Goal: Transaction & Acquisition: Purchase product/service

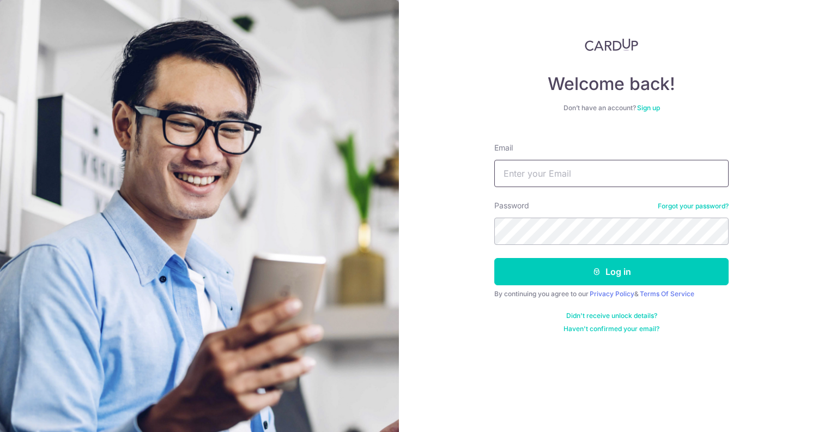
click at [546, 171] on input "Email" at bounding box center [611, 173] width 234 height 27
type input "[EMAIL_ADDRESS][DOMAIN_NAME]"
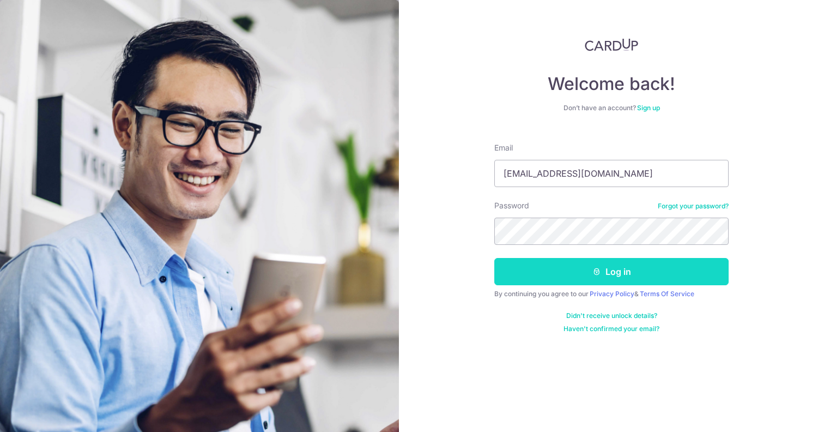
click at [557, 262] on button "Log in" at bounding box center [611, 271] width 234 height 27
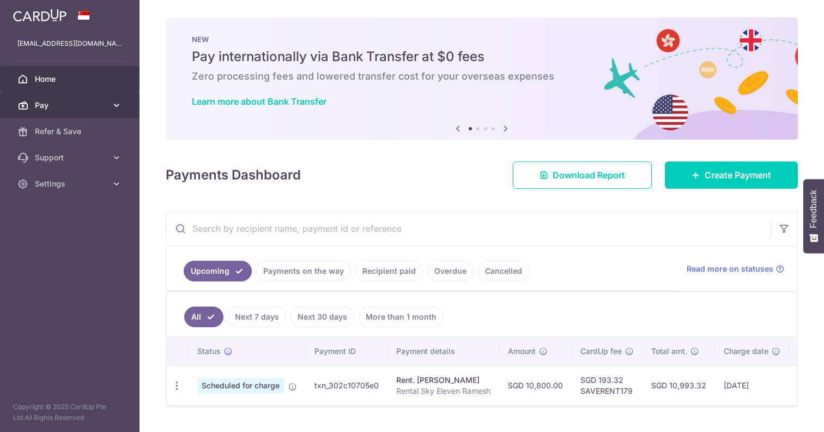
click at [98, 110] on span "Pay" at bounding box center [71, 105] width 72 height 11
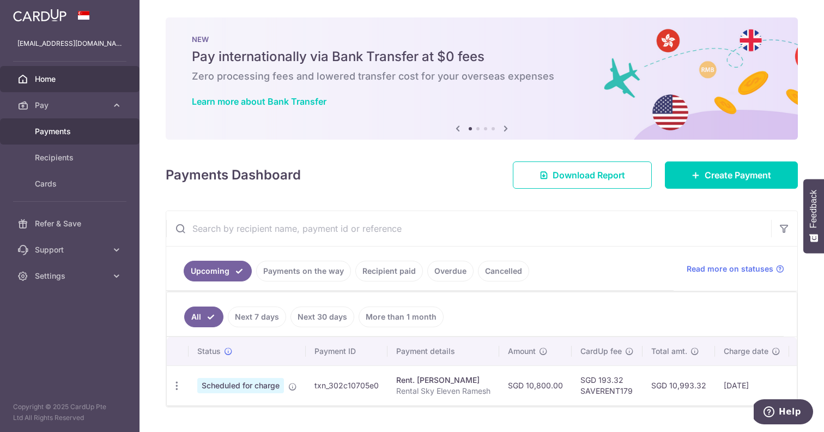
click at [82, 137] on link "Payments" at bounding box center [70, 131] width 140 height 26
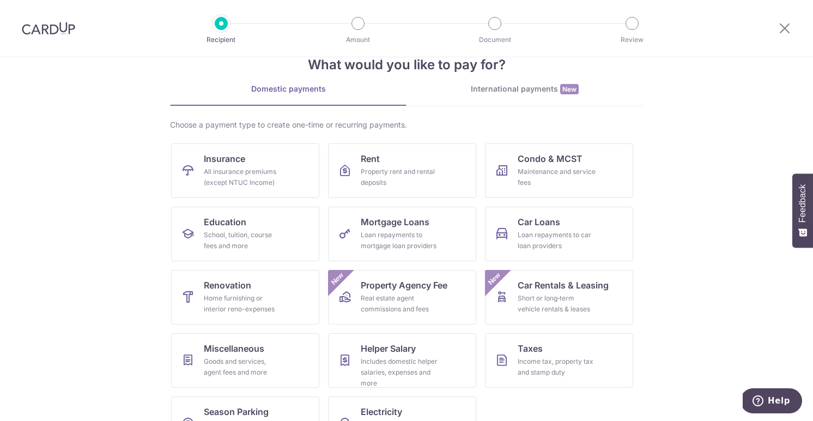
scroll to position [67, 0]
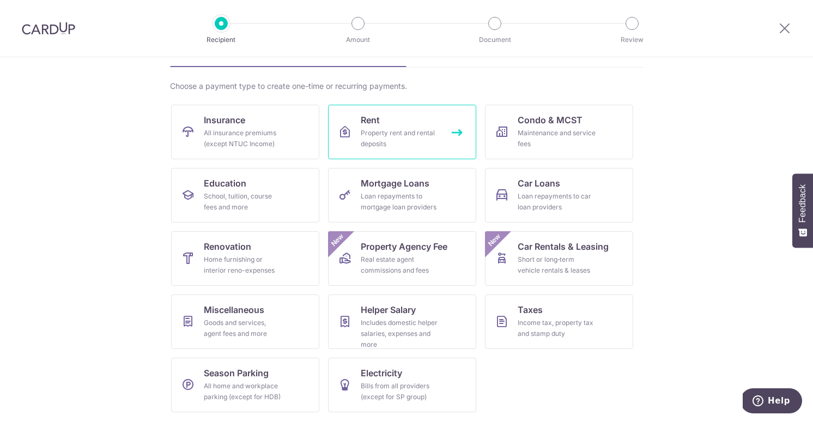
click at [421, 152] on link "Rent Property rent and rental deposits" at bounding box center [402, 132] width 148 height 55
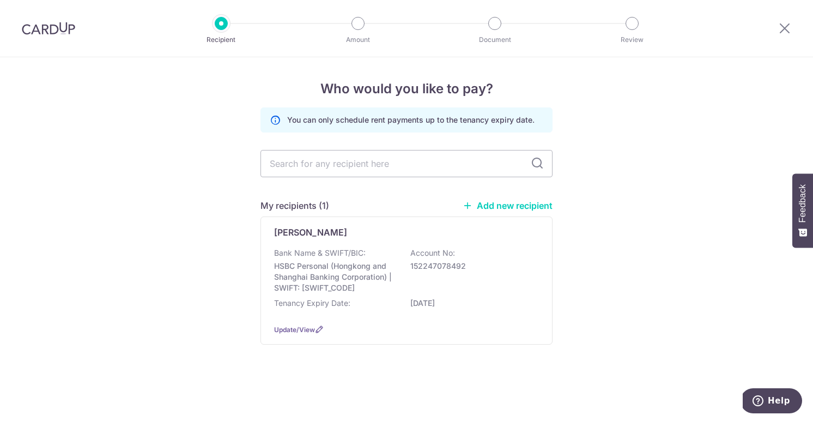
click at [476, 202] on link "Add new recipient" at bounding box center [508, 205] width 90 height 11
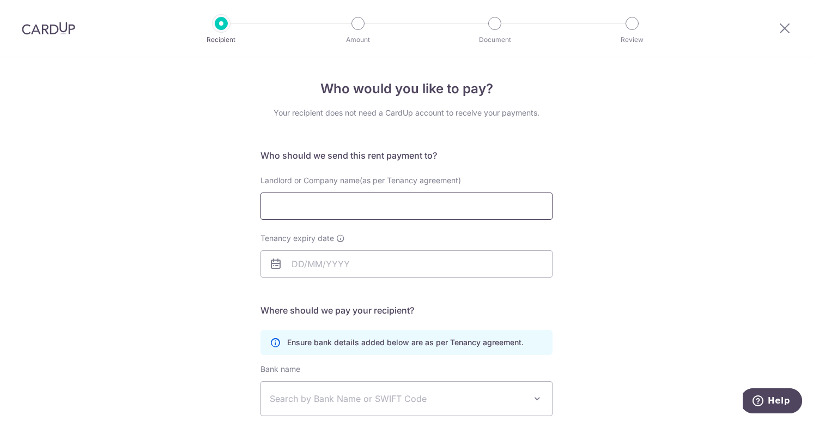
click at [469, 219] on input "Landlord or Company name(as per Tenancy agreement)" at bounding box center [407, 205] width 292 height 27
click at [468, 207] on input "Landlord or Company name(as per Tenancy agreement)" at bounding box center [407, 205] width 292 height 27
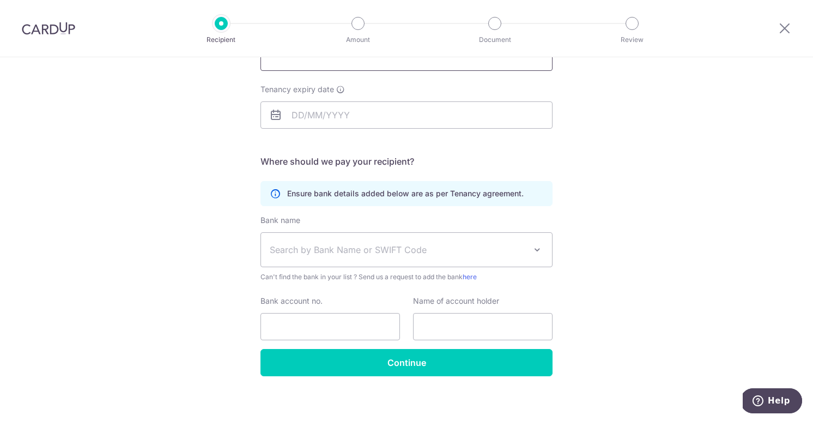
scroll to position [155, 0]
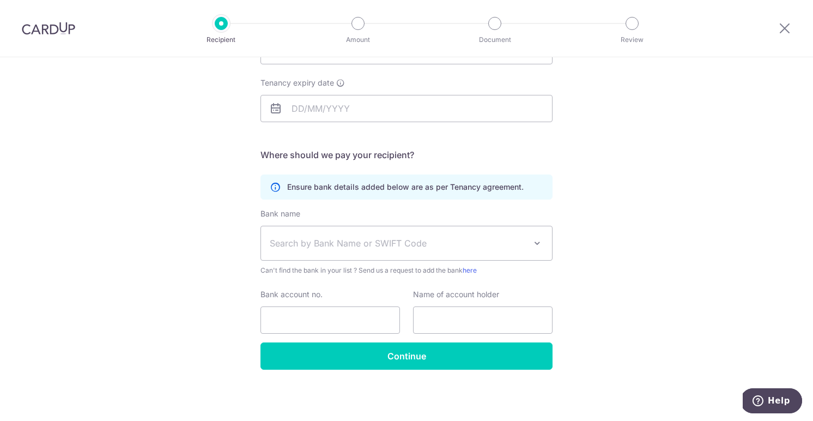
click at [575, 188] on div "Who would you like to pay? Your recipient does not need a CardUp account to rec…" at bounding box center [406, 161] width 813 height 519
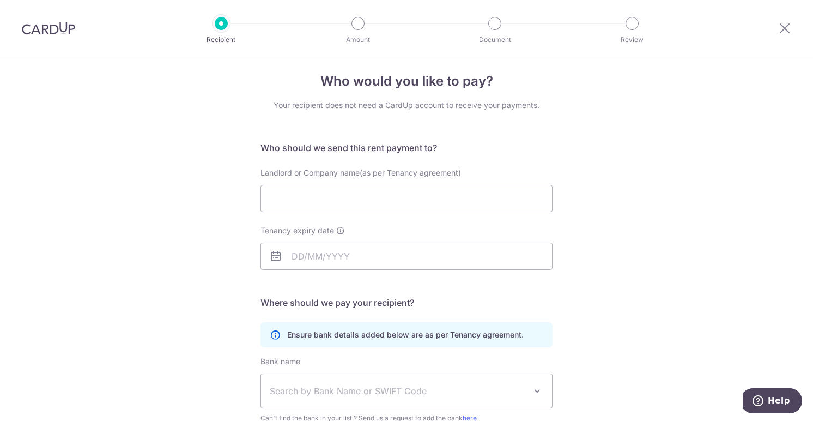
scroll to position [0, 0]
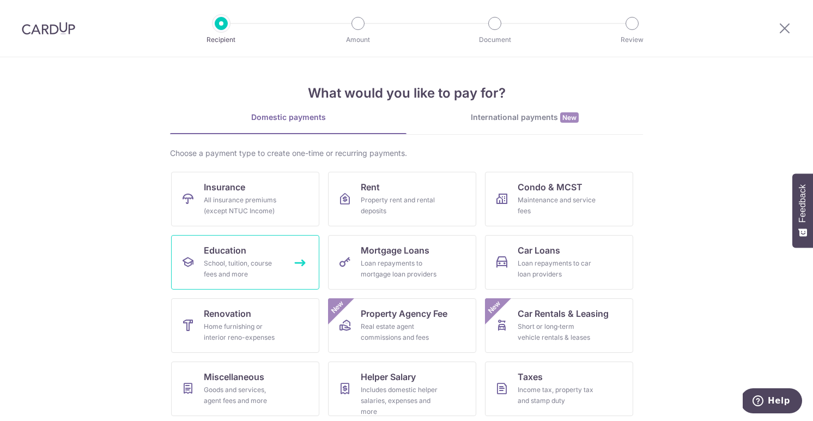
scroll to position [67, 0]
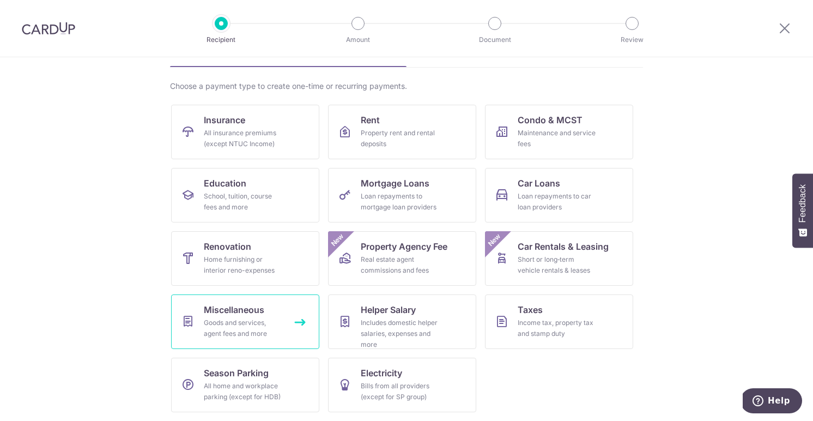
click at [253, 317] on div "Goods and services, agent fees and more" at bounding box center [243, 328] width 79 height 22
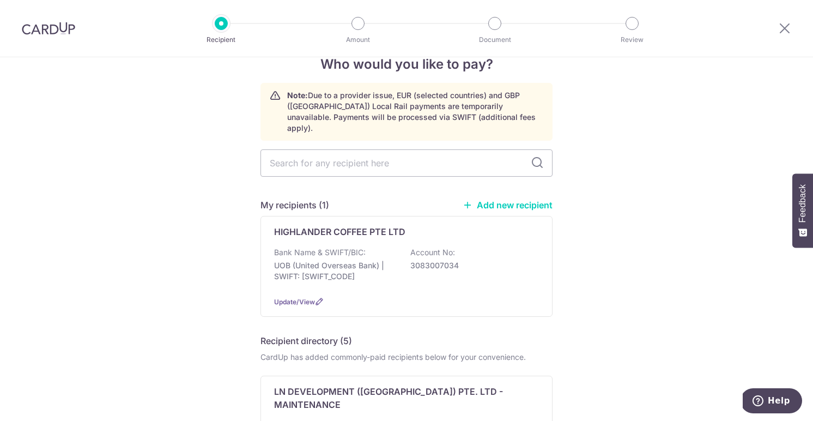
scroll to position [26, 0]
click at [498, 198] on link "Add new recipient" at bounding box center [508, 203] width 90 height 11
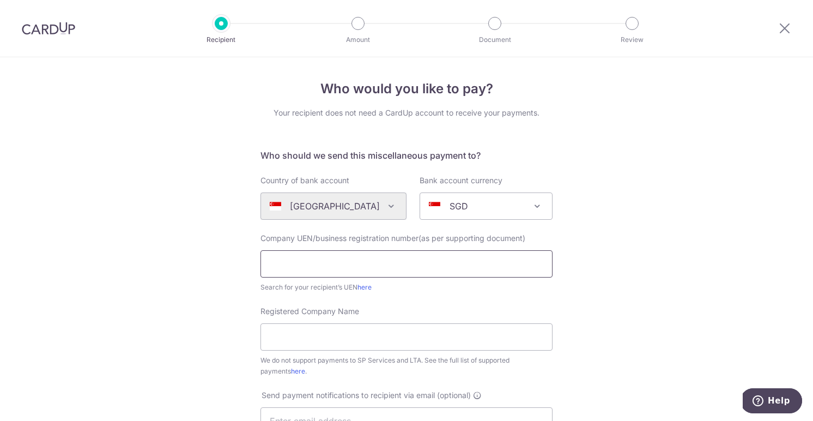
click at [376, 264] on input "text" at bounding box center [407, 263] width 292 height 27
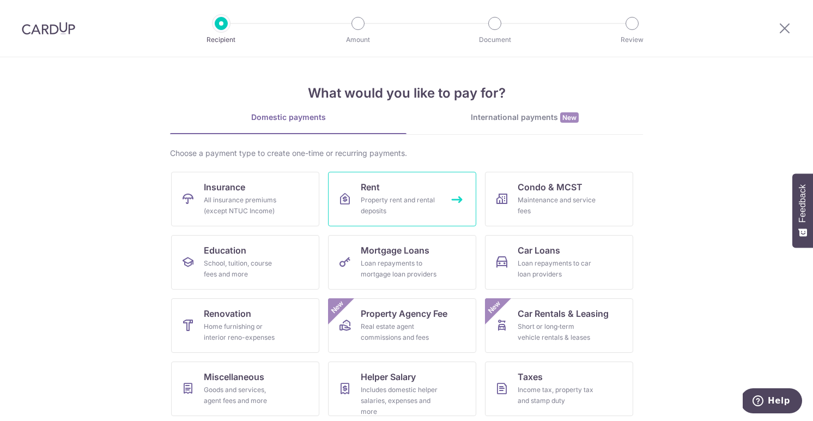
scroll to position [67, 0]
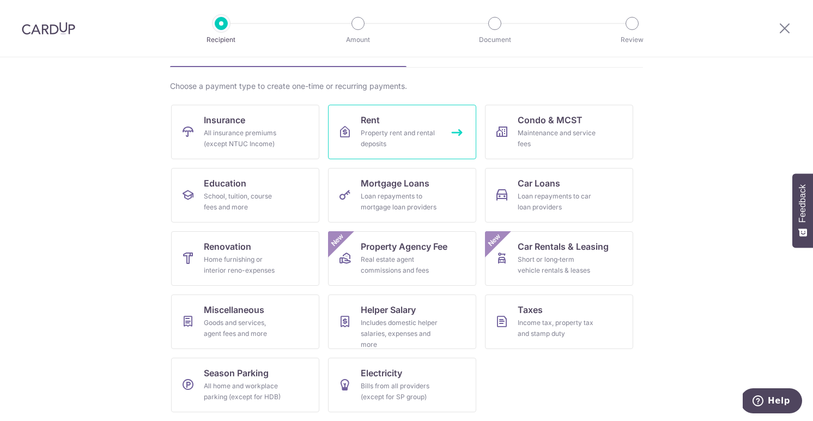
click at [389, 129] on div "Property rent and rental deposits" at bounding box center [400, 139] width 79 height 22
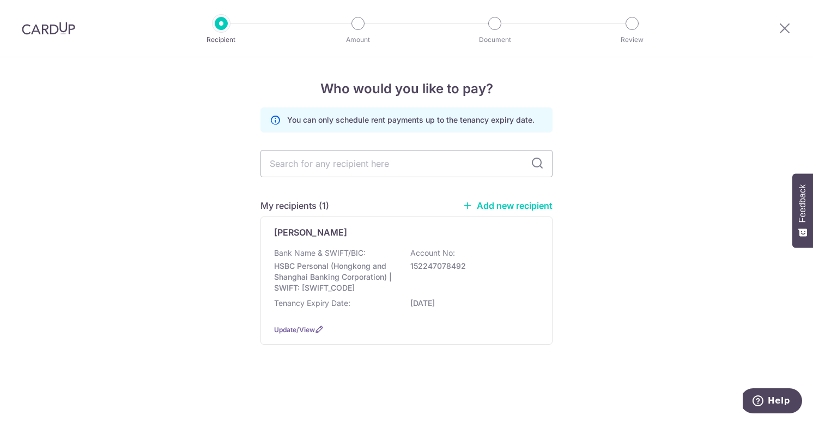
click at [486, 210] on link "Add new recipient" at bounding box center [508, 205] width 90 height 11
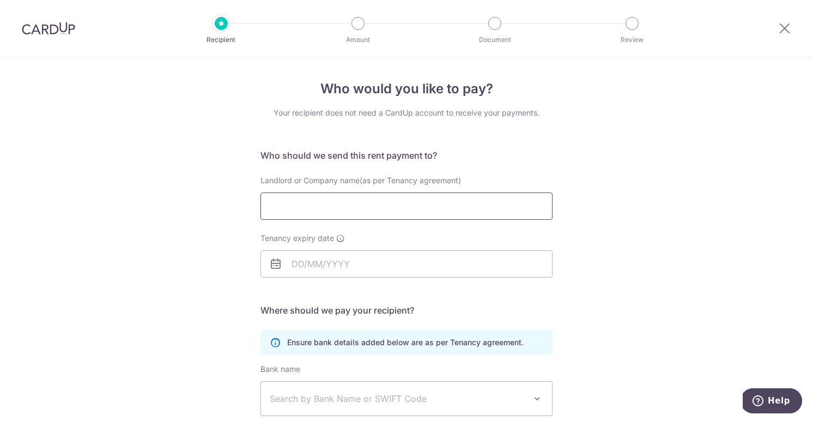
click at [447, 208] on input "Landlord or Company name(as per Tenancy agreement)" at bounding box center [407, 205] width 292 height 27
type input "l"
type input "Leong Horn Kee"
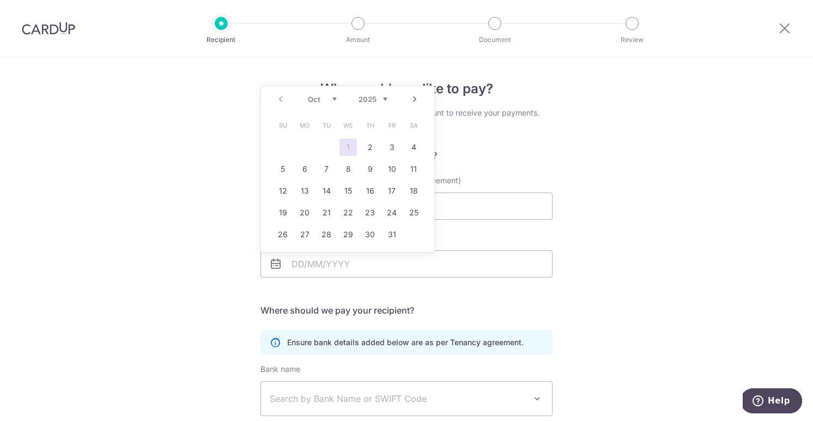
click at [366, 95] on select "2025 2026 2027 2028 2029 2030 2031 2032 2033 2034 2035" at bounding box center [373, 99] width 29 height 9
click at [324, 100] on select "Jan Feb Mar Apr May Jun Jul Aug Sep Oct Nov Dec" at bounding box center [322, 99] width 29 height 9
click at [278, 98] on link "Prev" at bounding box center [280, 99] width 13 height 13
click at [325, 236] on link "30" at bounding box center [326, 234] width 17 height 17
type input "30/11/2027"
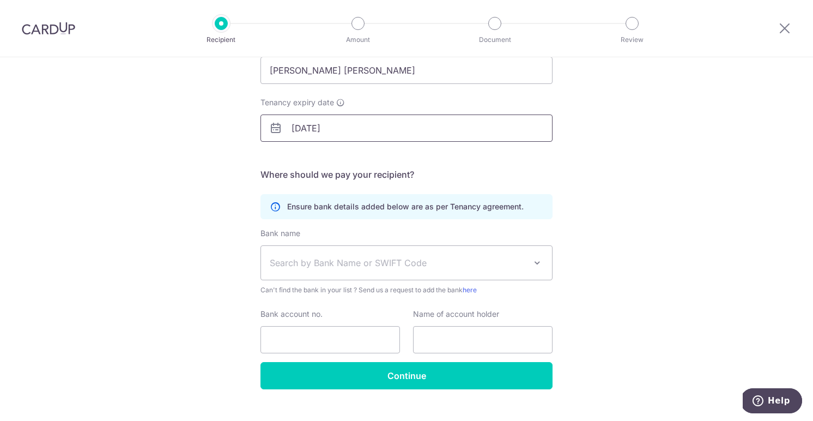
scroll to position [137, 0]
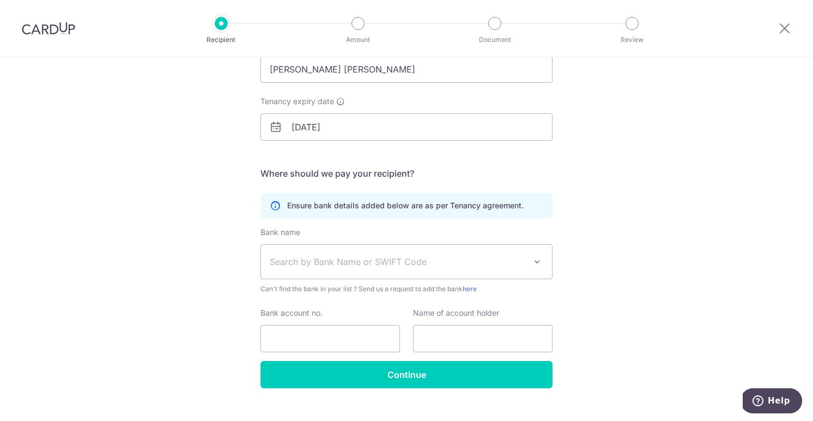
click at [319, 263] on span "Search by Bank Name or SWIFT Code" at bounding box center [398, 261] width 256 height 13
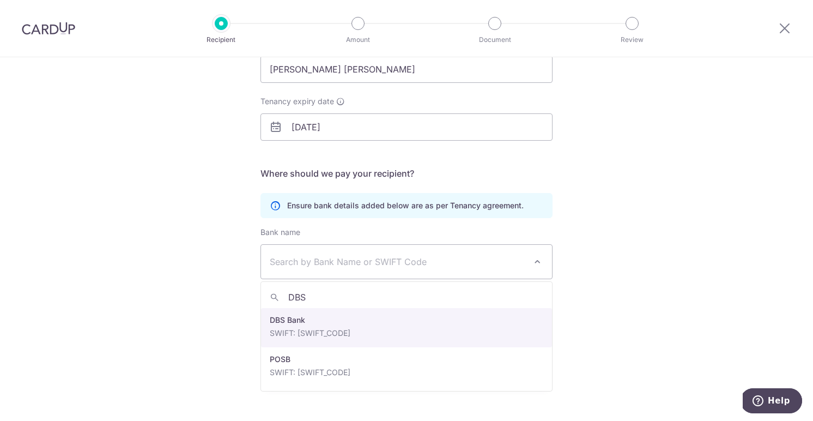
type input "DBS"
select select "6"
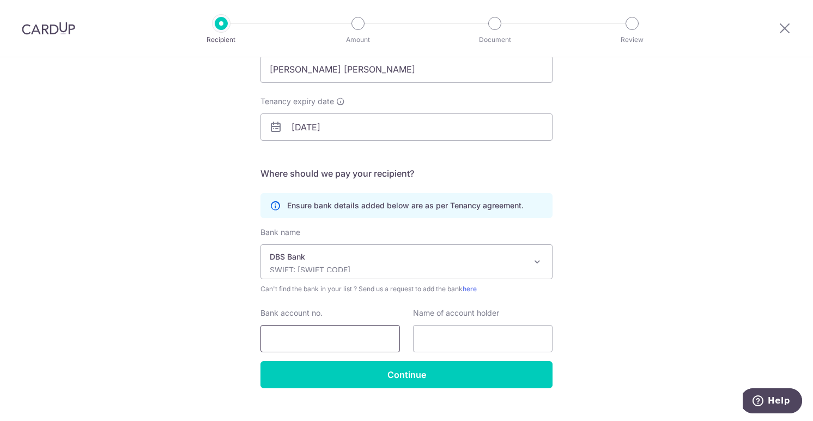
click at [304, 331] on input "Bank account no." at bounding box center [331, 338] width 140 height 27
click at [300, 335] on input "Bank account no." at bounding box center [331, 338] width 140 height 27
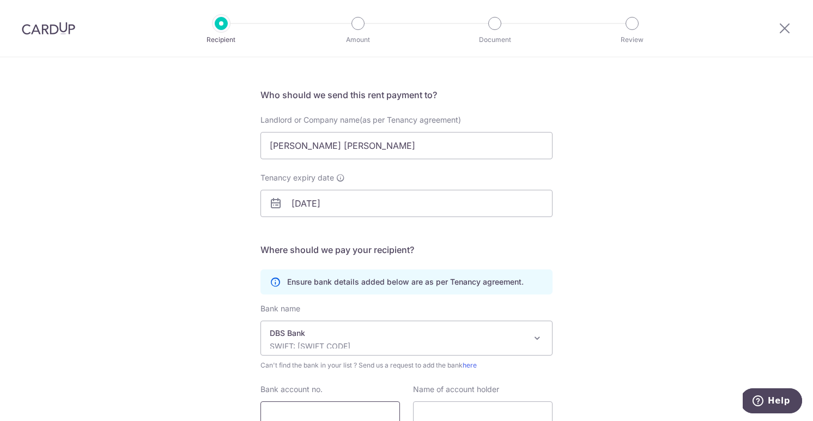
scroll to position [43, 0]
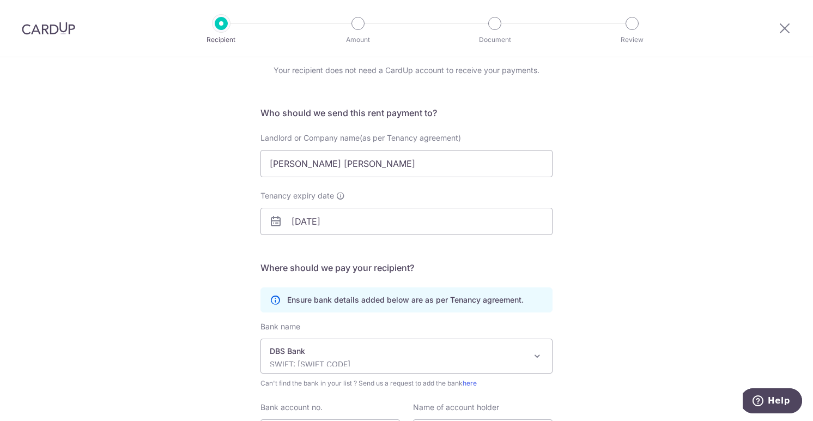
click at [442, 336] on div "Bank name Select Bank UBS AG ANEXT BANK PTE LTD Australia & New Zealand Banking…" at bounding box center [407, 355] width 292 height 68
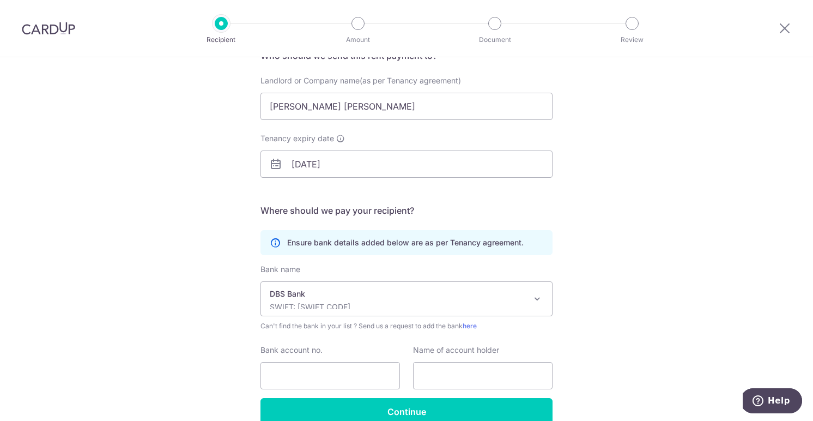
scroll to position [101, 0]
click at [353, 370] on input "Bank account no." at bounding box center [331, 374] width 140 height 27
type input "0010093908"
click at [455, 371] on input "text" at bounding box center [483, 374] width 140 height 27
click at [390, 106] on input "Leong Horn Kee" at bounding box center [407, 105] width 292 height 27
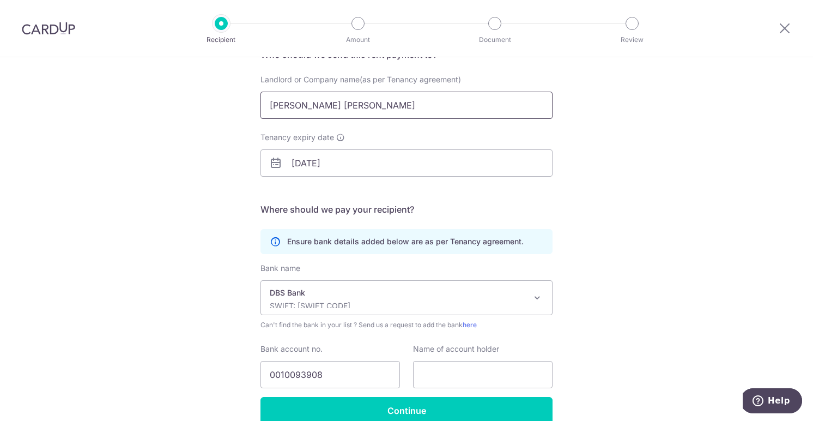
click at [390, 106] on input "Leong Horn Kee" at bounding box center [407, 105] width 292 height 27
click at [433, 366] on input "text" at bounding box center [483, 374] width 140 height 27
paste input "Leong Horn Kee"
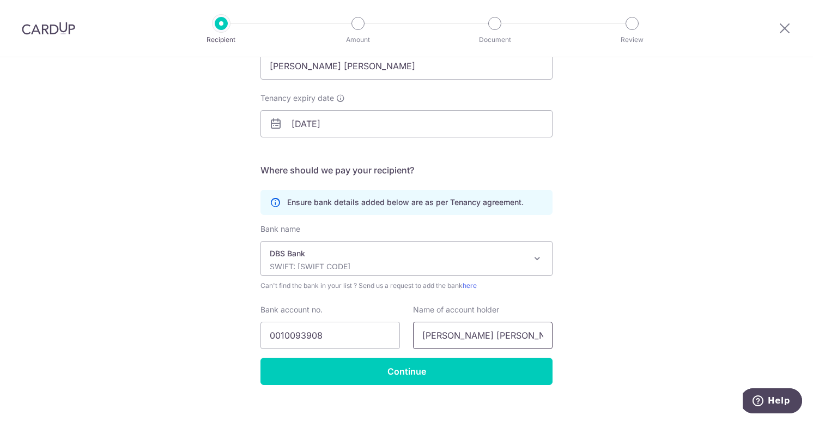
scroll to position [142, 0]
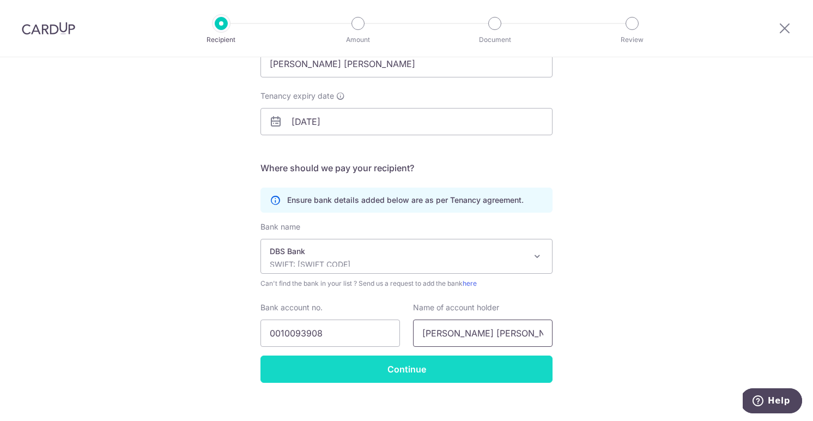
type input "Leong Horn Kee"
click at [417, 377] on input "Continue" at bounding box center [407, 368] width 292 height 27
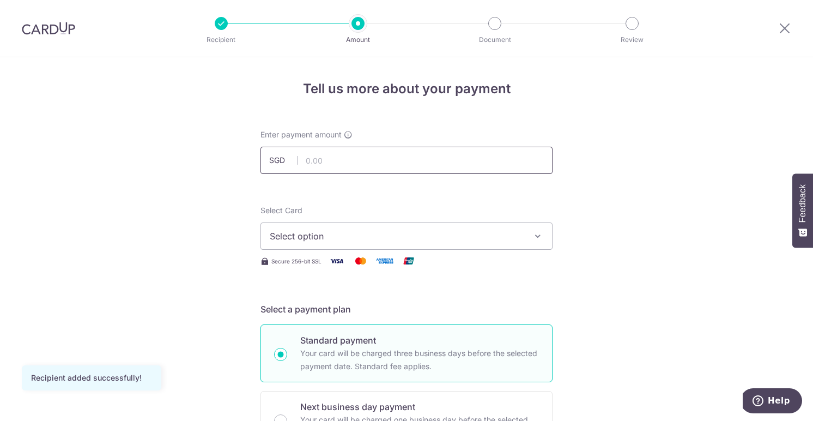
click at [376, 155] on input "text" at bounding box center [407, 160] width 292 height 27
type input "11,200.00"
click at [360, 233] on span "Select option" at bounding box center [397, 236] width 254 height 13
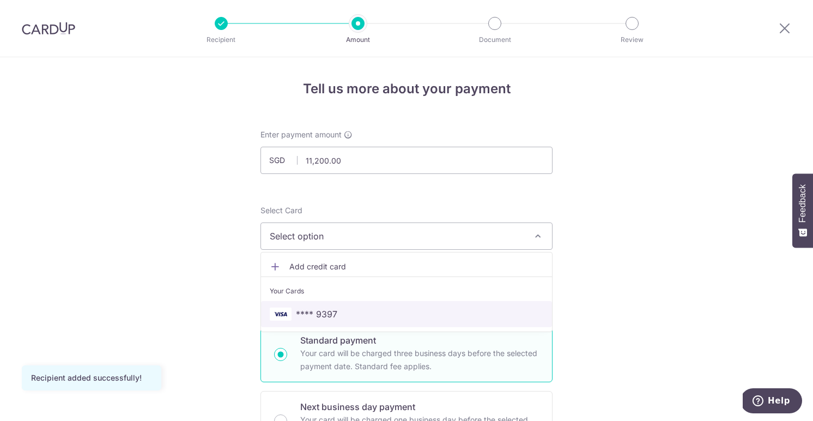
drag, startPoint x: 326, startPoint y: 318, endPoint x: 286, endPoint y: 270, distance: 62.3
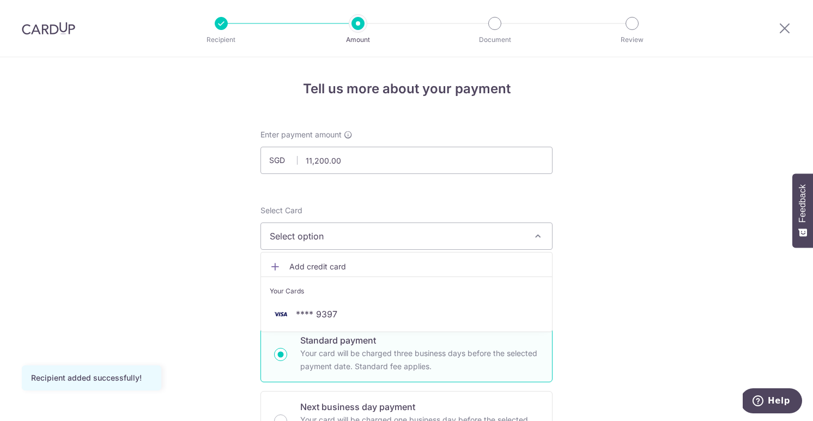
click at [286, 270] on link "Add credit card" at bounding box center [406, 267] width 291 height 20
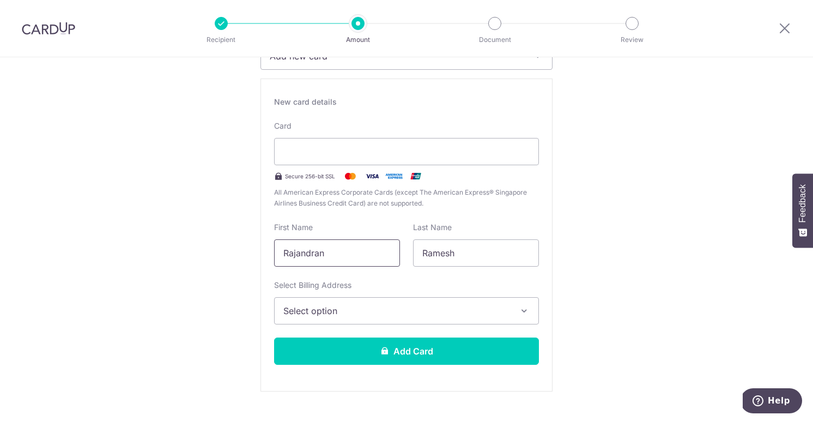
scroll to position [186, 0]
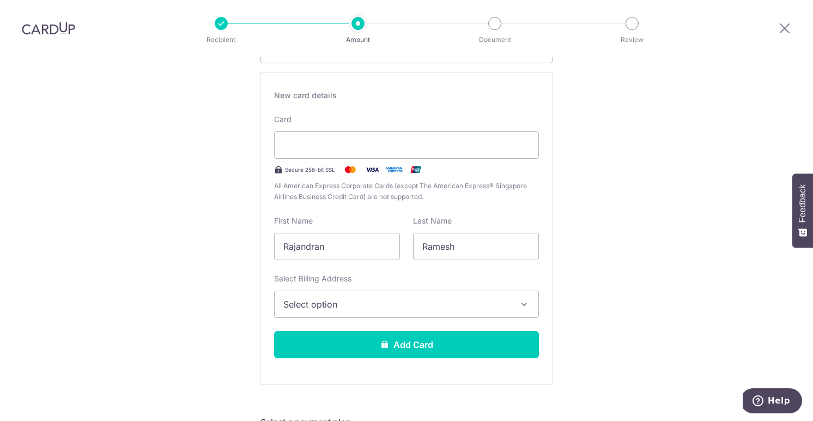
click at [315, 297] on button "Select option" at bounding box center [406, 304] width 265 height 27
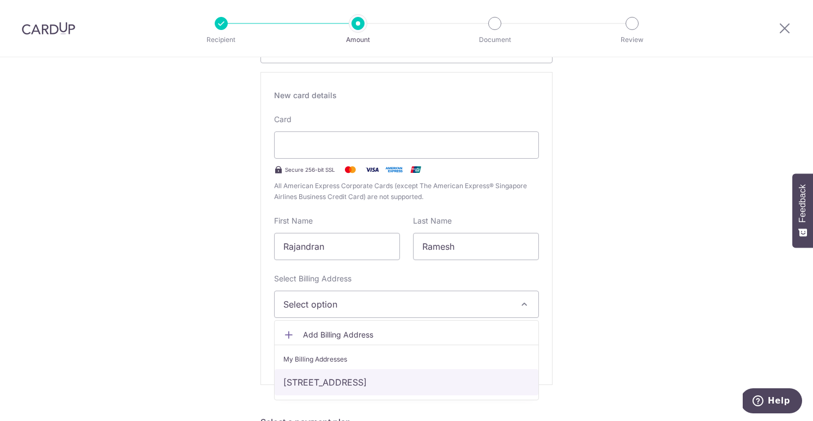
click at [308, 382] on link "9 Thomson Lane, #16-06, Singapore, Singapore-297726" at bounding box center [407, 382] width 264 height 26
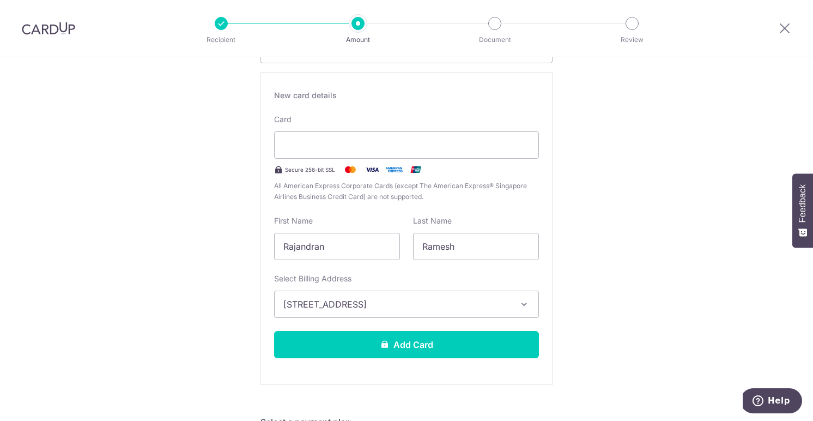
click at [323, 360] on div "New card details Card Secure 256-bit SSL All American Express Corporate Cards (…" at bounding box center [407, 228] width 292 height 313
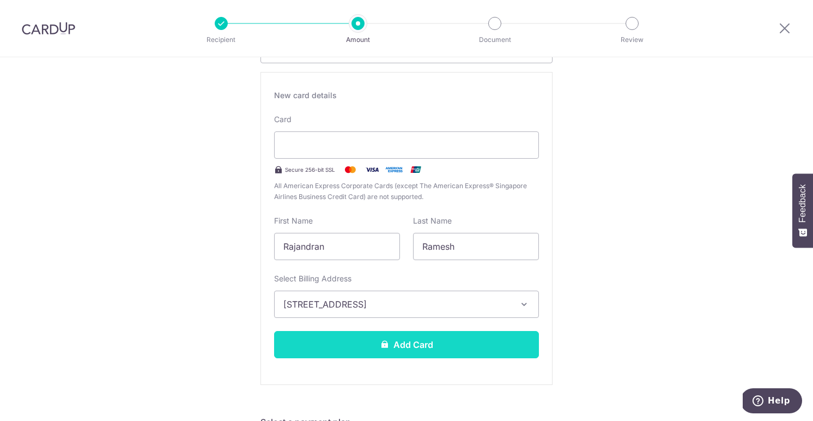
click at [323, 355] on button "Add Card" at bounding box center [406, 344] width 265 height 27
click at [418, 354] on button "Add Card" at bounding box center [406, 344] width 265 height 27
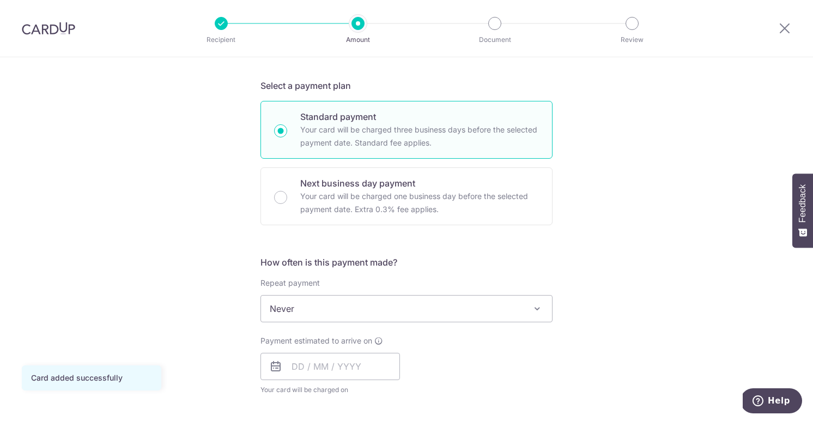
scroll to position [233, 0]
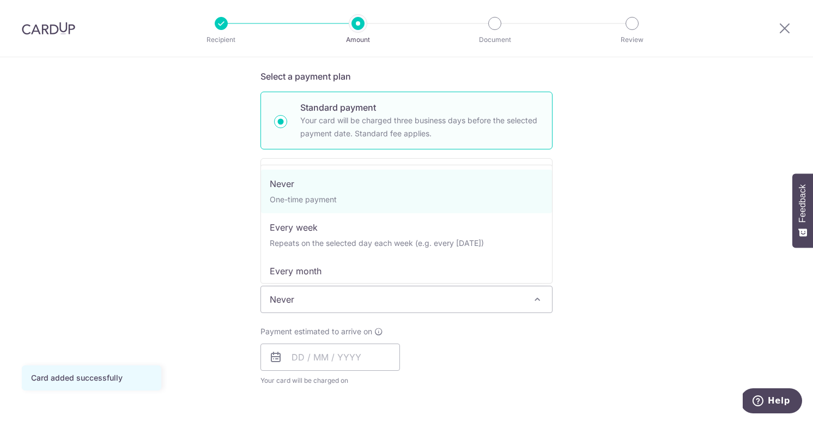
click at [416, 305] on span "Never" at bounding box center [406, 299] width 291 height 26
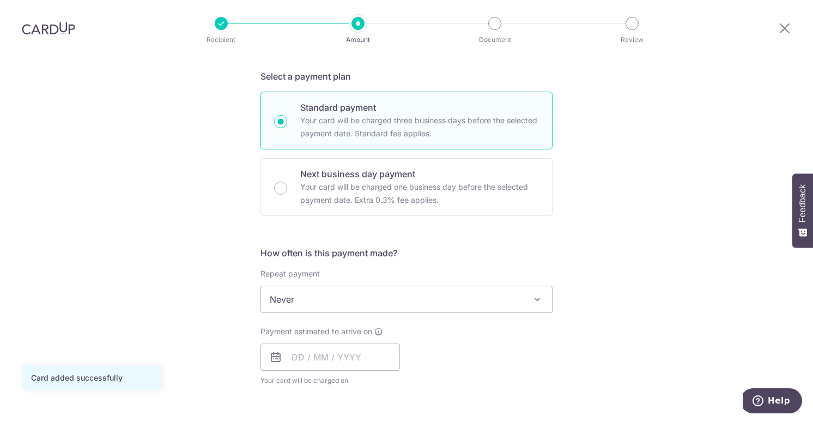
click at [416, 305] on span "Never" at bounding box center [406, 299] width 291 height 26
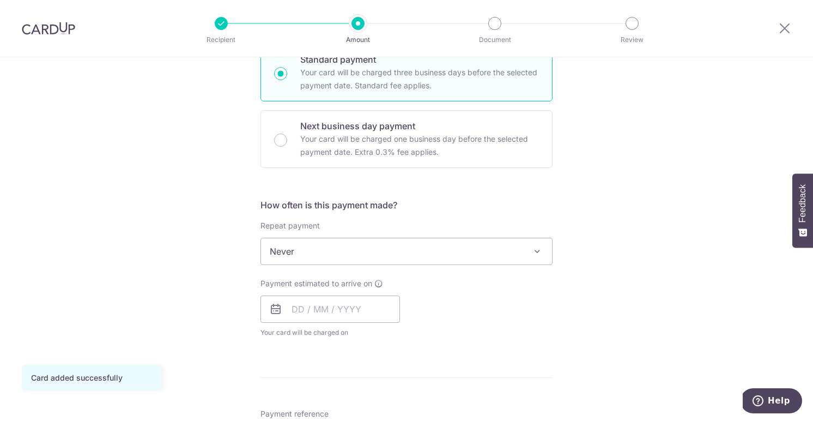
scroll to position [281, 0]
click at [377, 318] on input "text" at bounding box center [331, 308] width 140 height 27
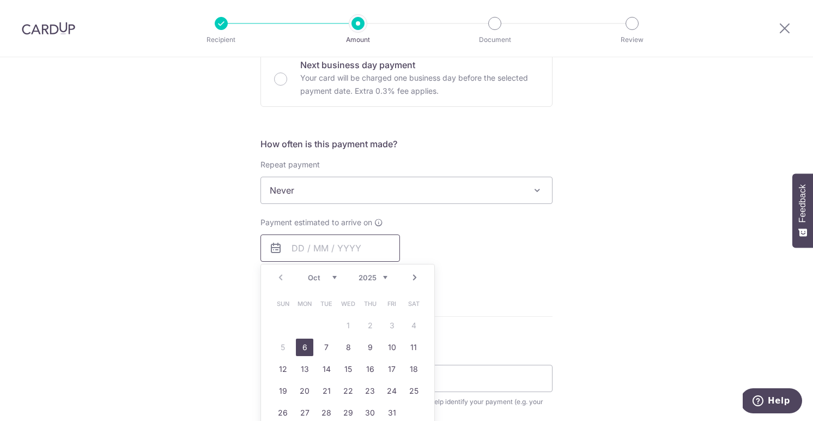
scroll to position [343, 0]
click at [393, 347] on link "10" at bounding box center [391, 345] width 17 height 17
type input "[DATE]"
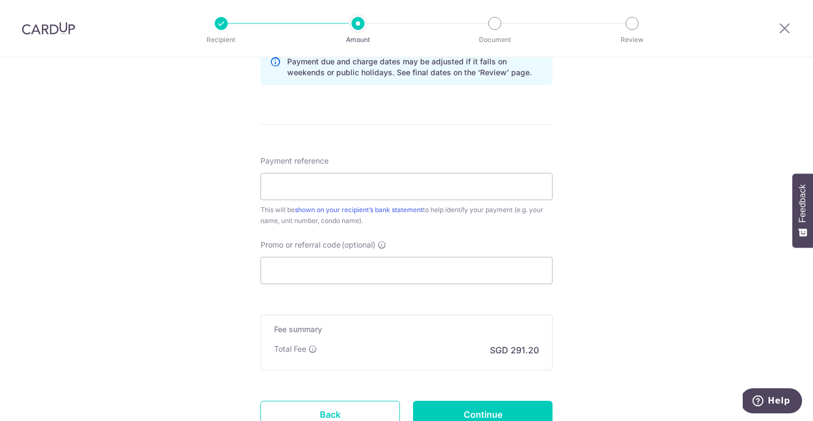
scroll to position [579, 0]
click at [437, 188] on input "Payment reference" at bounding box center [407, 185] width 292 height 27
type input "Rental Goodfaith Deposit"
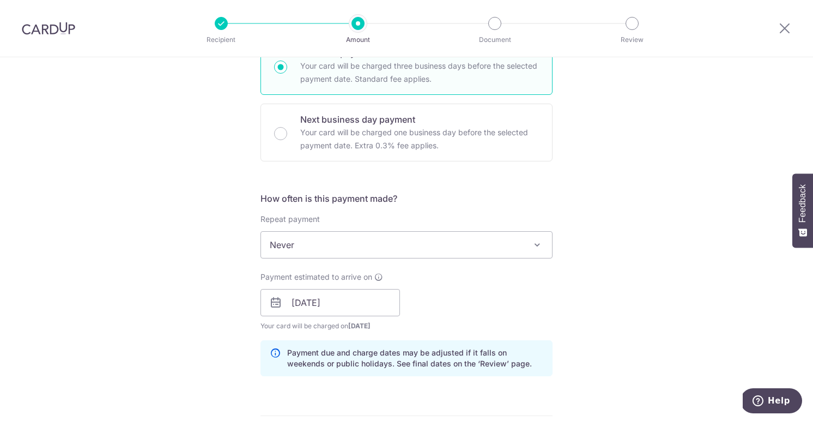
scroll to position [297, 0]
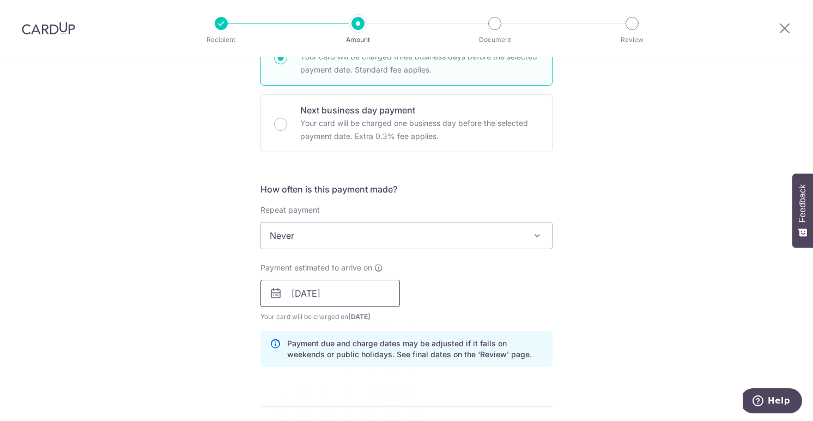
click at [363, 293] on input "10/10/2025" at bounding box center [331, 293] width 140 height 27
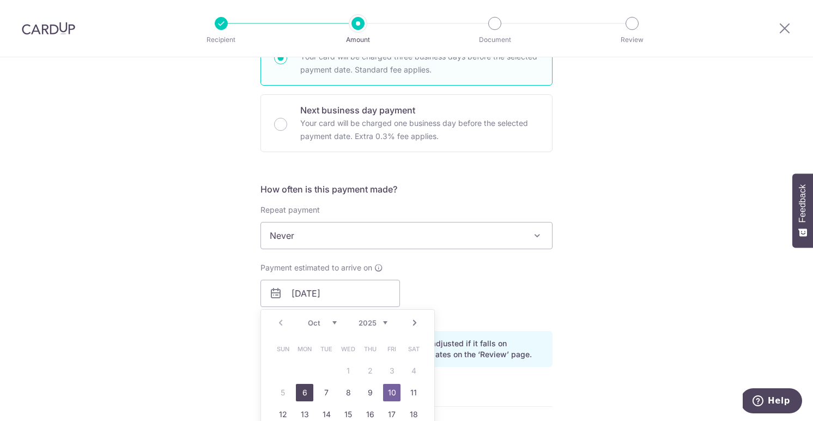
click at [306, 393] on link "6" at bounding box center [304, 392] width 17 height 17
type input "06/10/2025"
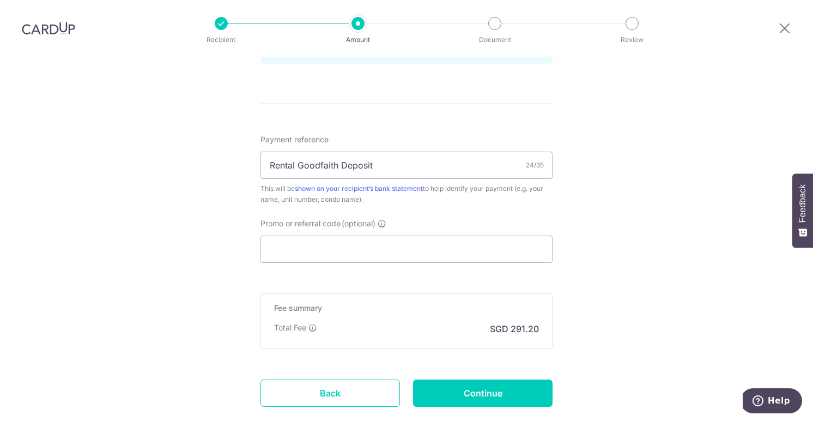
scroll to position [667, 0]
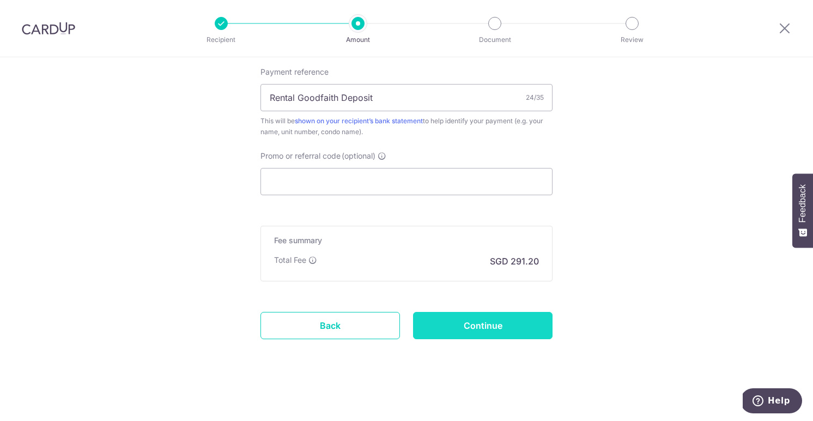
click at [436, 327] on input "Continue" at bounding box center [483, 325] width 140 height 27
